Goal: Task Accomplishment & Management: Complete application form

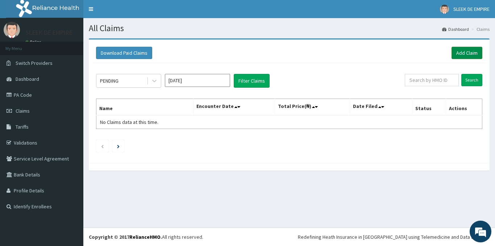
click at [470, 55] on link "Add Claim" at bounding box center [466, 53] width 31 height 12
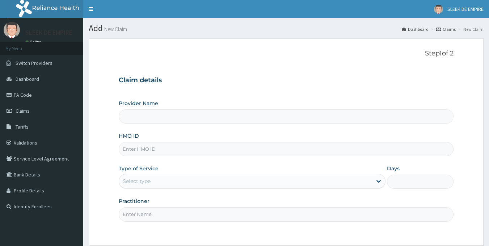
click at [158, 118] on input "Provider Name" at bounding box center [286, 116] width 335 height 14
click at [156, 152] on input "HMO ID" at bounding box center [286, 149] width 335 height 14
click at [157, 151] on input "HMO ID" at bounding box center [286, 149] width 335 height 14
type input "SLEEK DE EMPIRE"
type input "1"
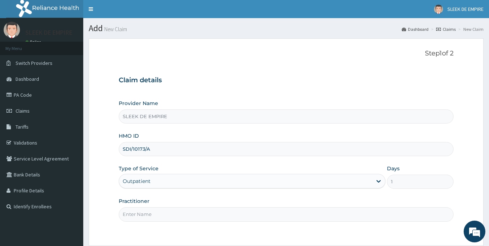
type input "SDI/10173/A"
click at [160, 216] on input "Practitioner" at bounding box center [286, 214] width 335 height 14
type input "SLEEK DE EMPIRE SPA"
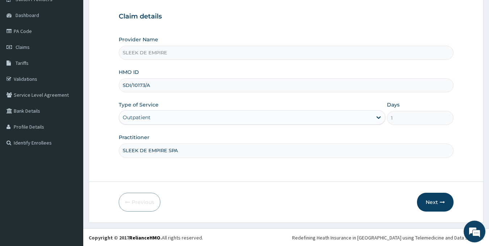
scroll to position [64, 0]
click at [441, 197] on button "Next" at bounding box center [435, 201] width 37 height 19
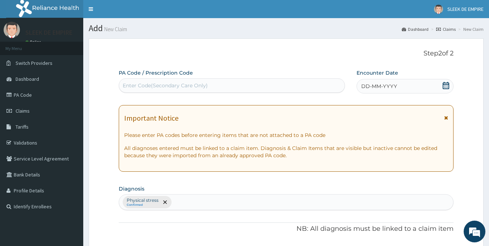
scroll to position [36, 0]
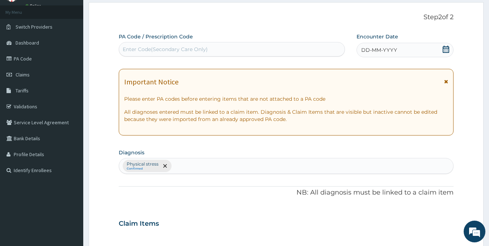
click at [164, 47] on div "Enter Code(Secondary Care Only)" at bounding box center [165, 49] width 85 height 7
type input "PA/3E7182"
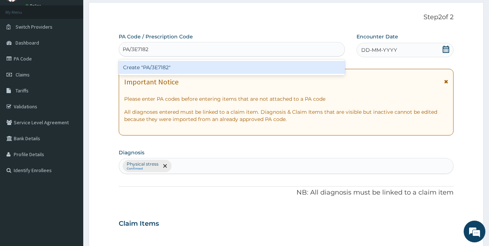
click at [179, 67] on div "Create "PA/3E7182"" at bounding box center [232, 67] width 227 height 13
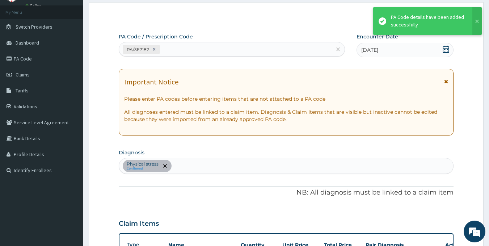
scroll to position [179, 0]
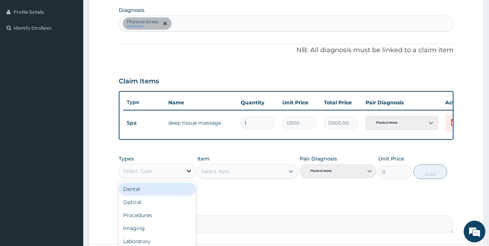
click at [189, 172] on icon at bounding box center [189, 171] width 4 height 3
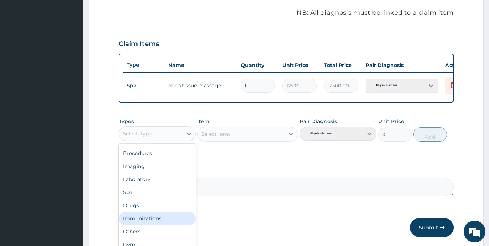
scroll to position [247, 0]
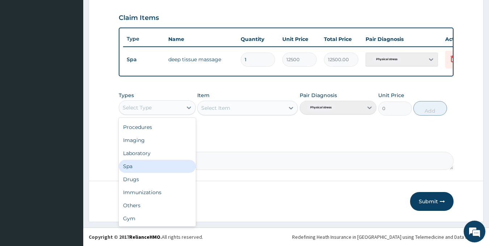
click at [154, 166] on div "Spa" at bounding box center [157, 166] width 77 height 13
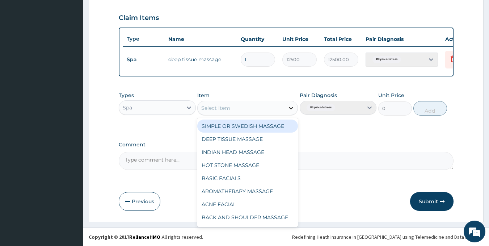
click at [285, 108] on div at bounding box center [291, 107] width 13 height 13
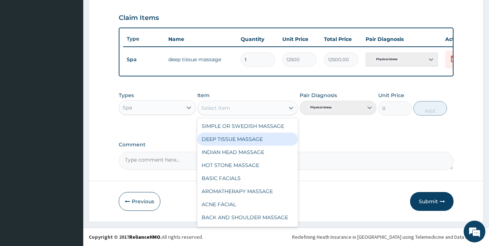
click at [237, 142] on div "DEEP TISSUE MASSAGE" at bounding box center [247, 139] width 101 height 13
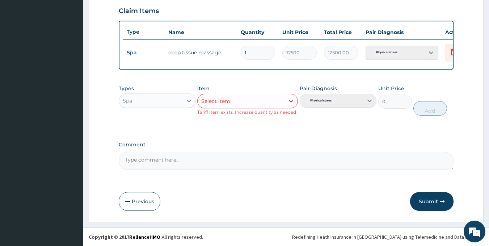
scroll to position [254, 0]
click at [435, 203] on button "Submit" at bounding box center [431, 201] width 43 height 19
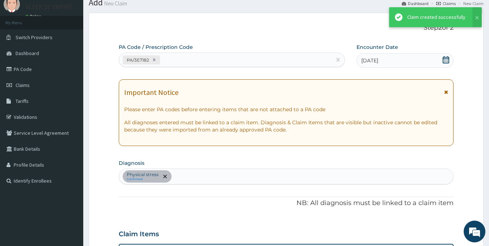
scroll to position [247, 0]
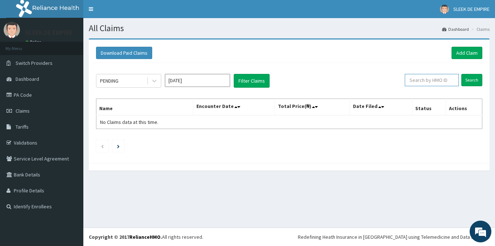
click at [428, 84] on input "text" at bounding box center [432, 80] width 54 height 12
click at [432, 80] on input "text" at bounding box center [432, 80] width 54 height 12
type input "SDI/10173/A"
click at [472, 76] on input "Search" at bounding box center [471, 80] width 21 height 12
